Goal: Information Seeking & Learning: Understand process/instructions

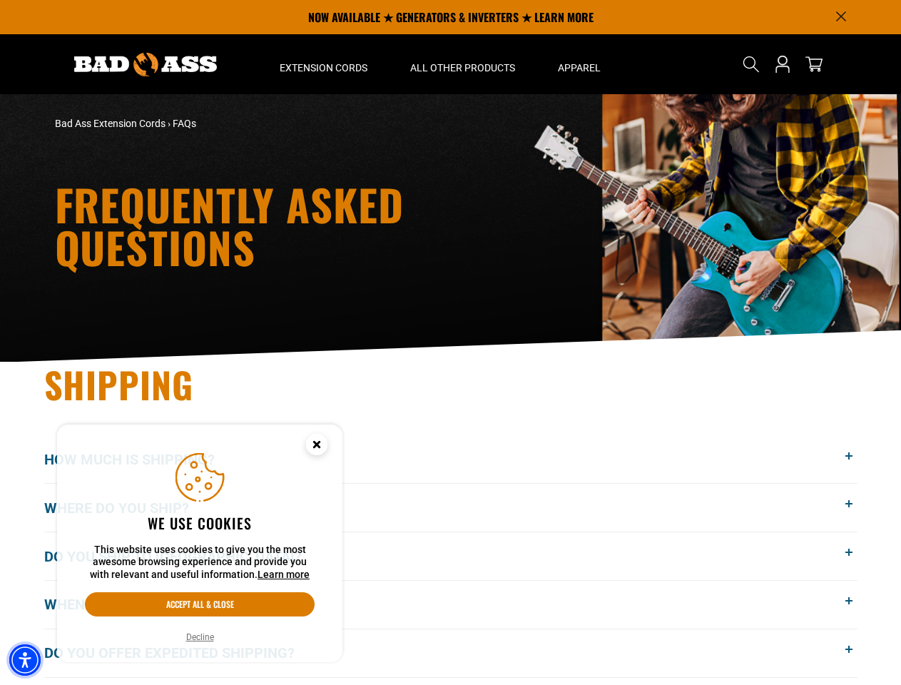
click at [25, 660] on img "Accessibility Menu" at bounding box center [24, 659] width 31 height 31
